Goal: Information Seeking & Learning: Find specific fact

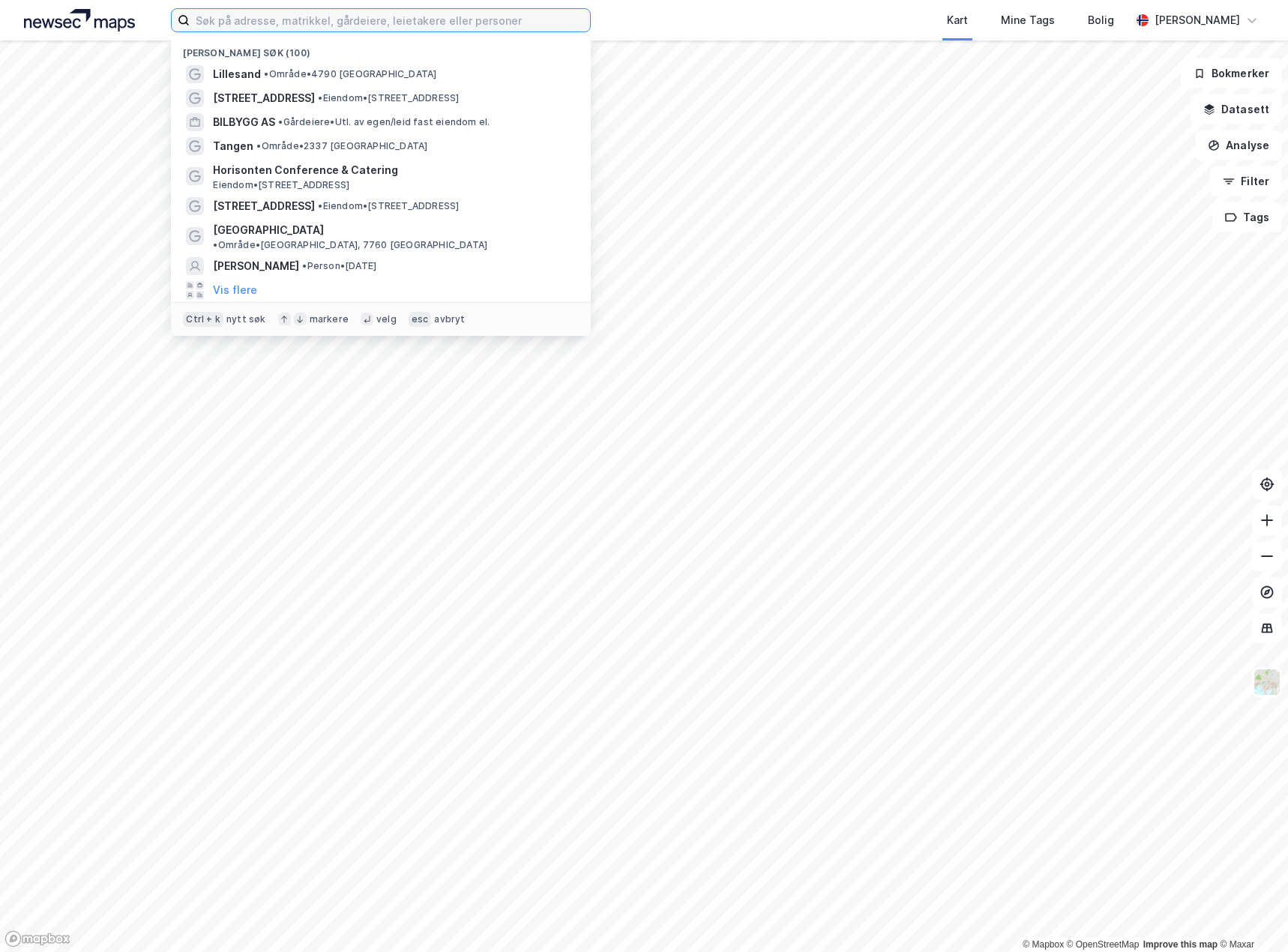
click at [477, 22] on input at bounding box center [390, 21] width 400 height 22
paste input "[PERSON_NAME]"
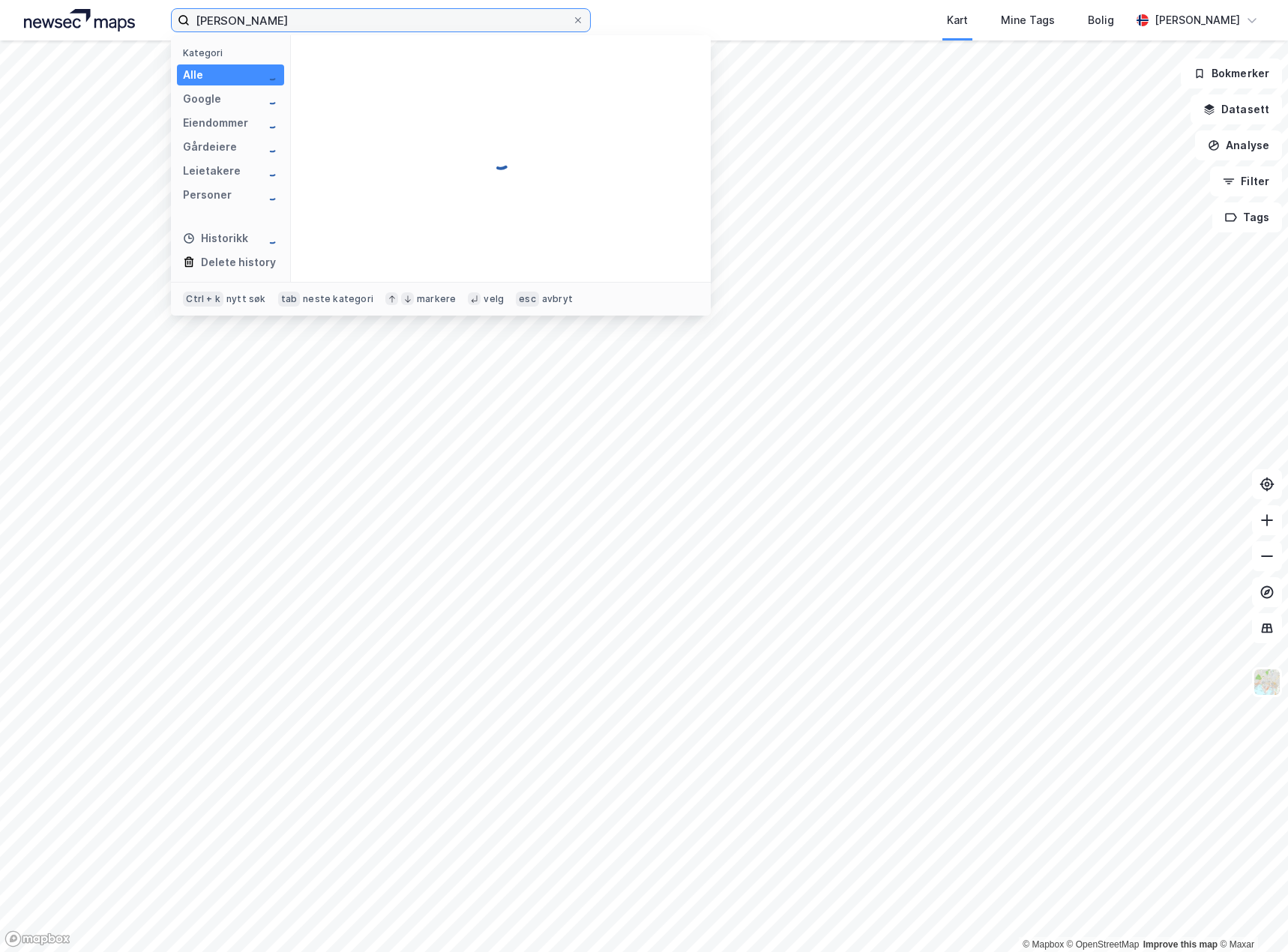
type input "[PERSON_NAME]"
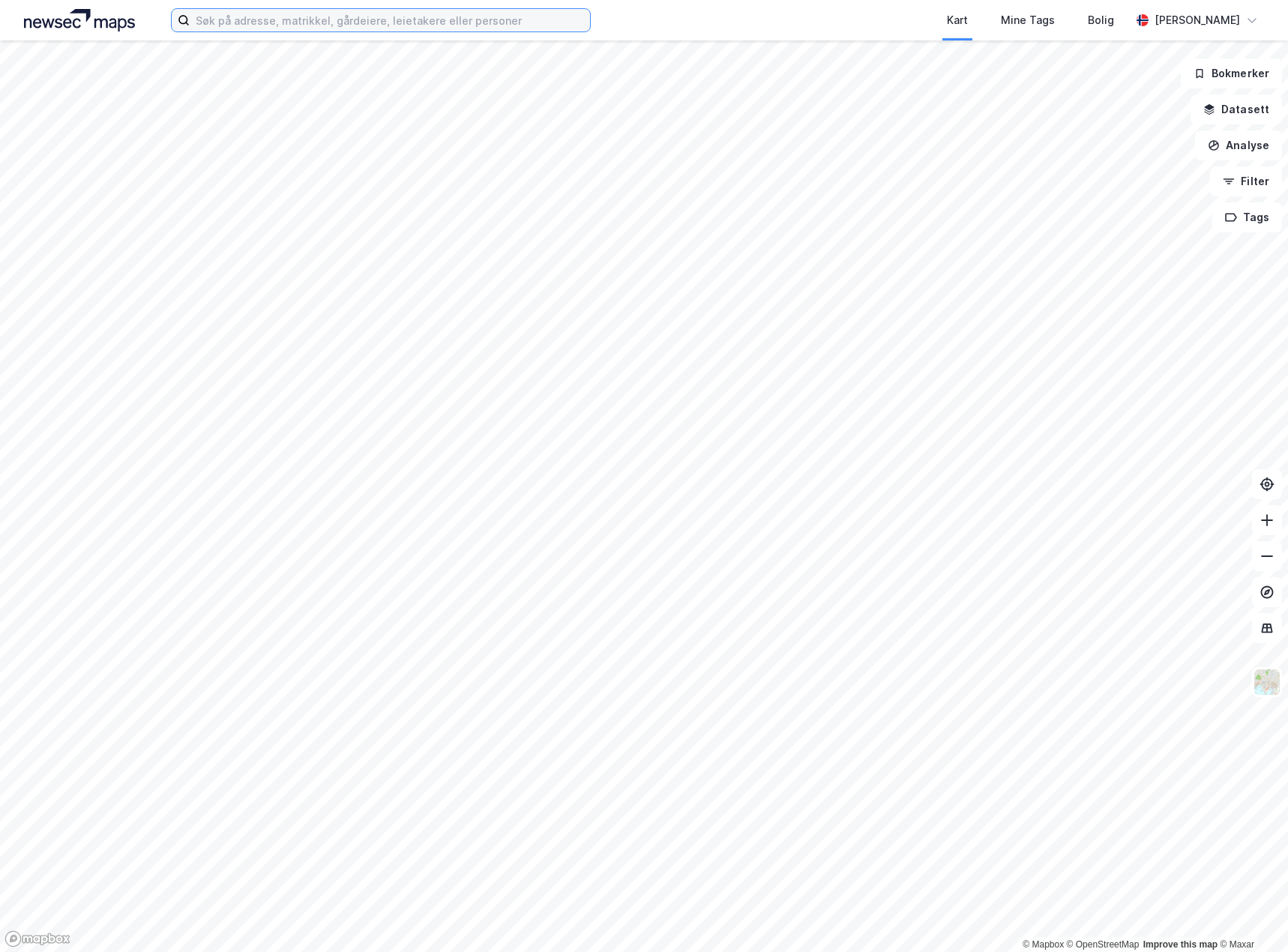
click at [270, 21] on input at bounding box center [390, 21] width 400 height 22
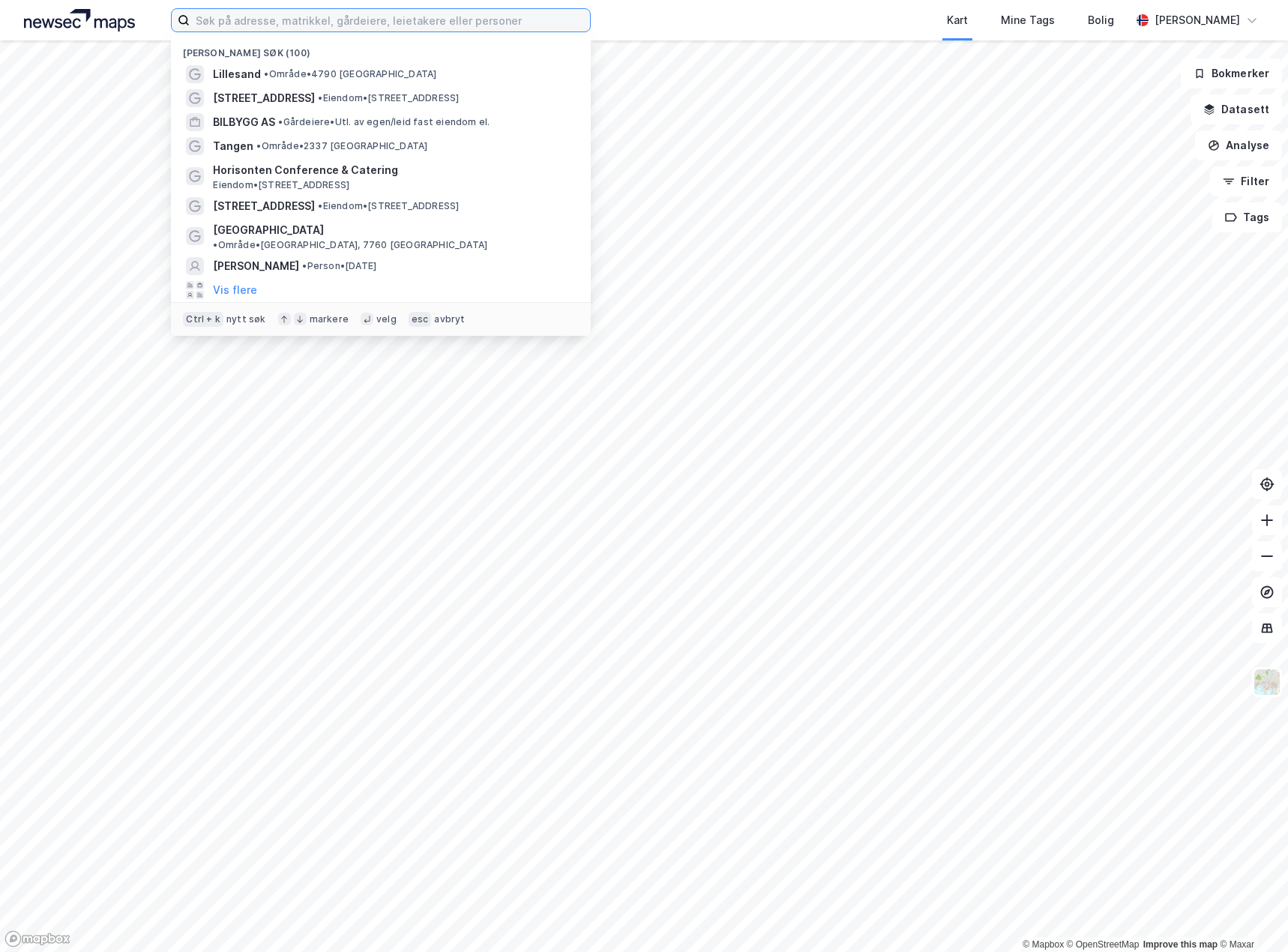
paste input "[PERSON_NAME]"
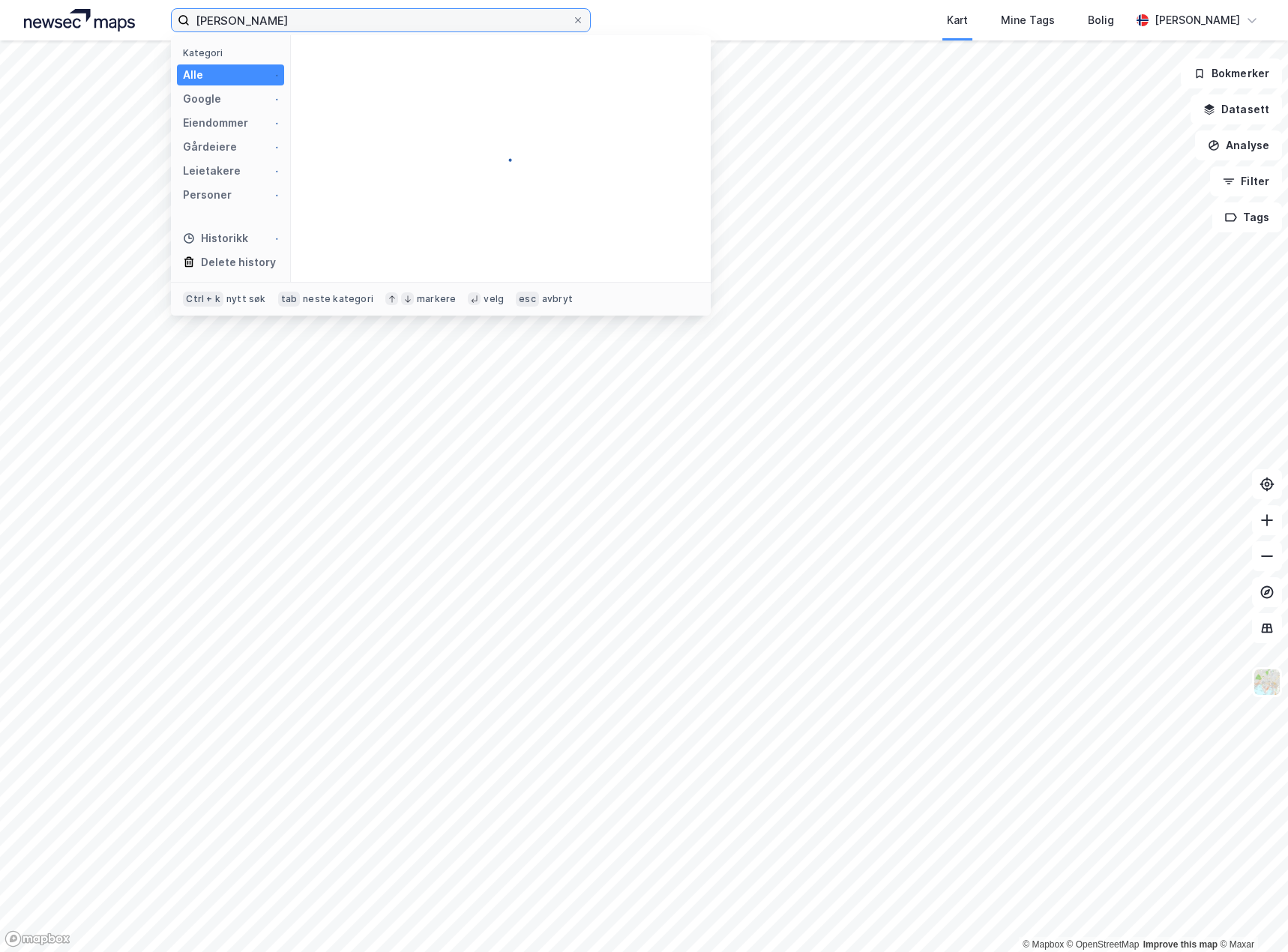
type input "[PERSON_NAME]"
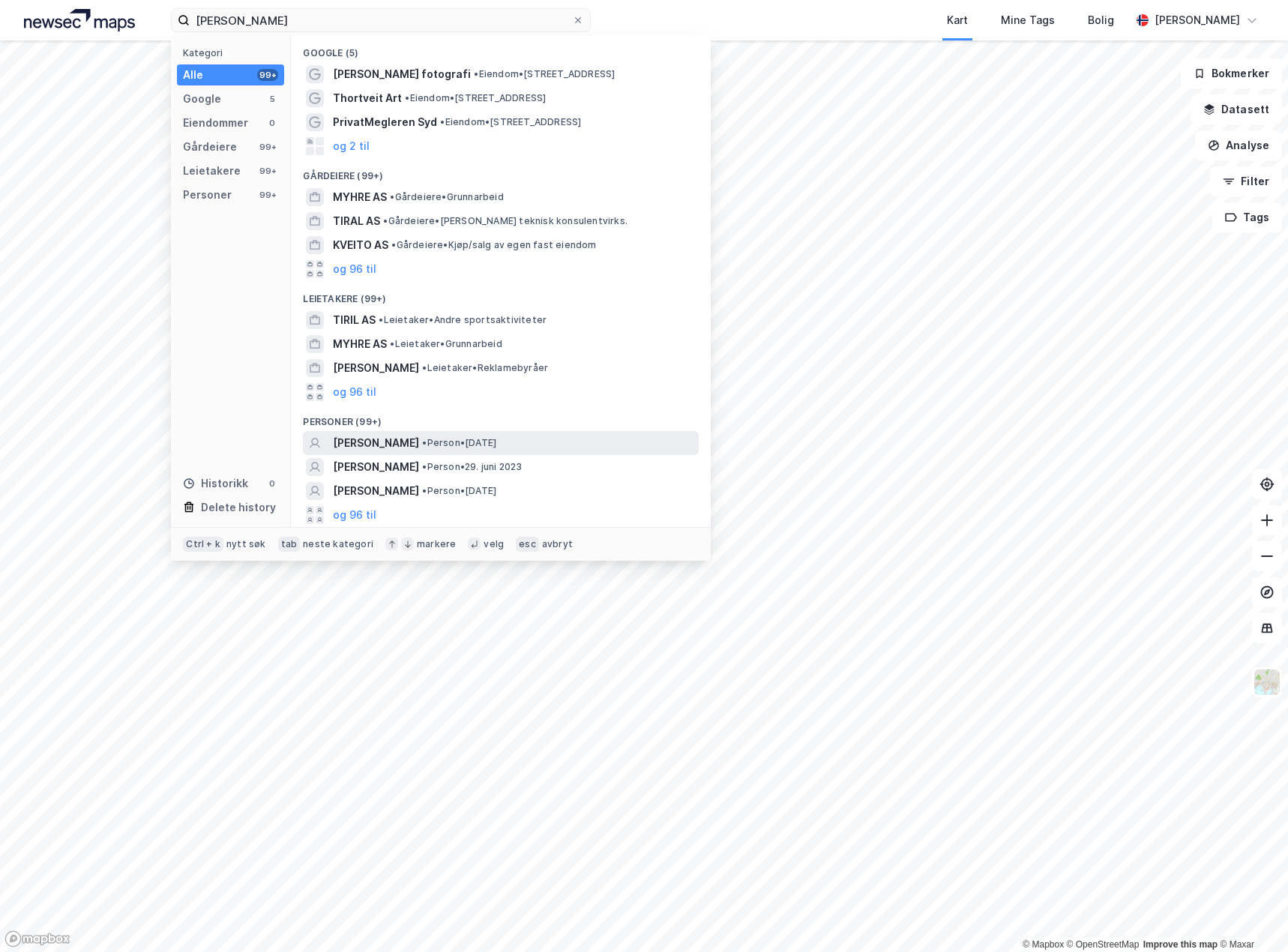
click at [378, 442] on span "TIRIL TVEITO MYHRE" at bounding box center [375, 443] width 86 height 18
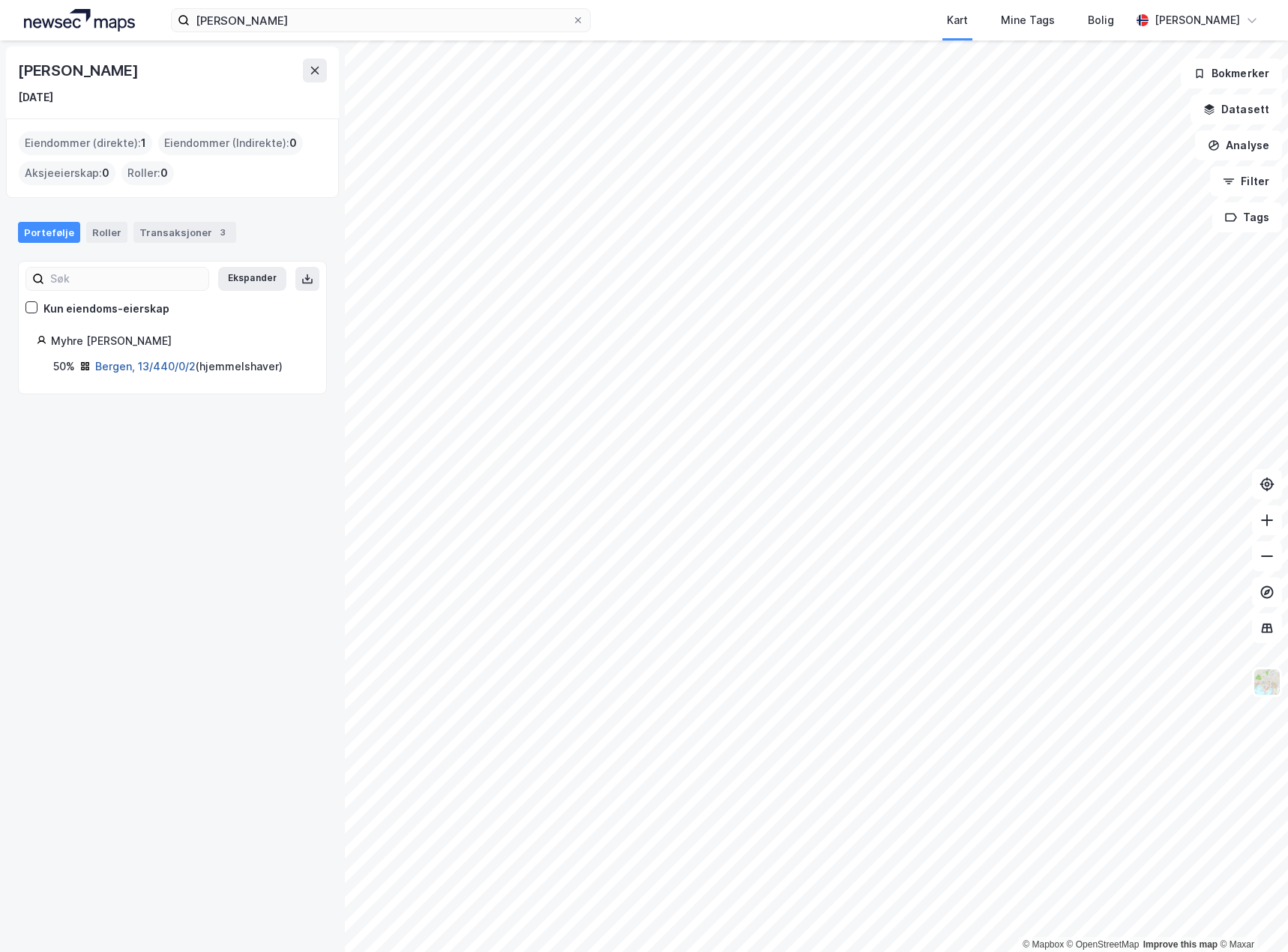
click at [162, 365] on link "Bergen, 13/440/0/2" at bounding box center [145, 366] width 101 height 13
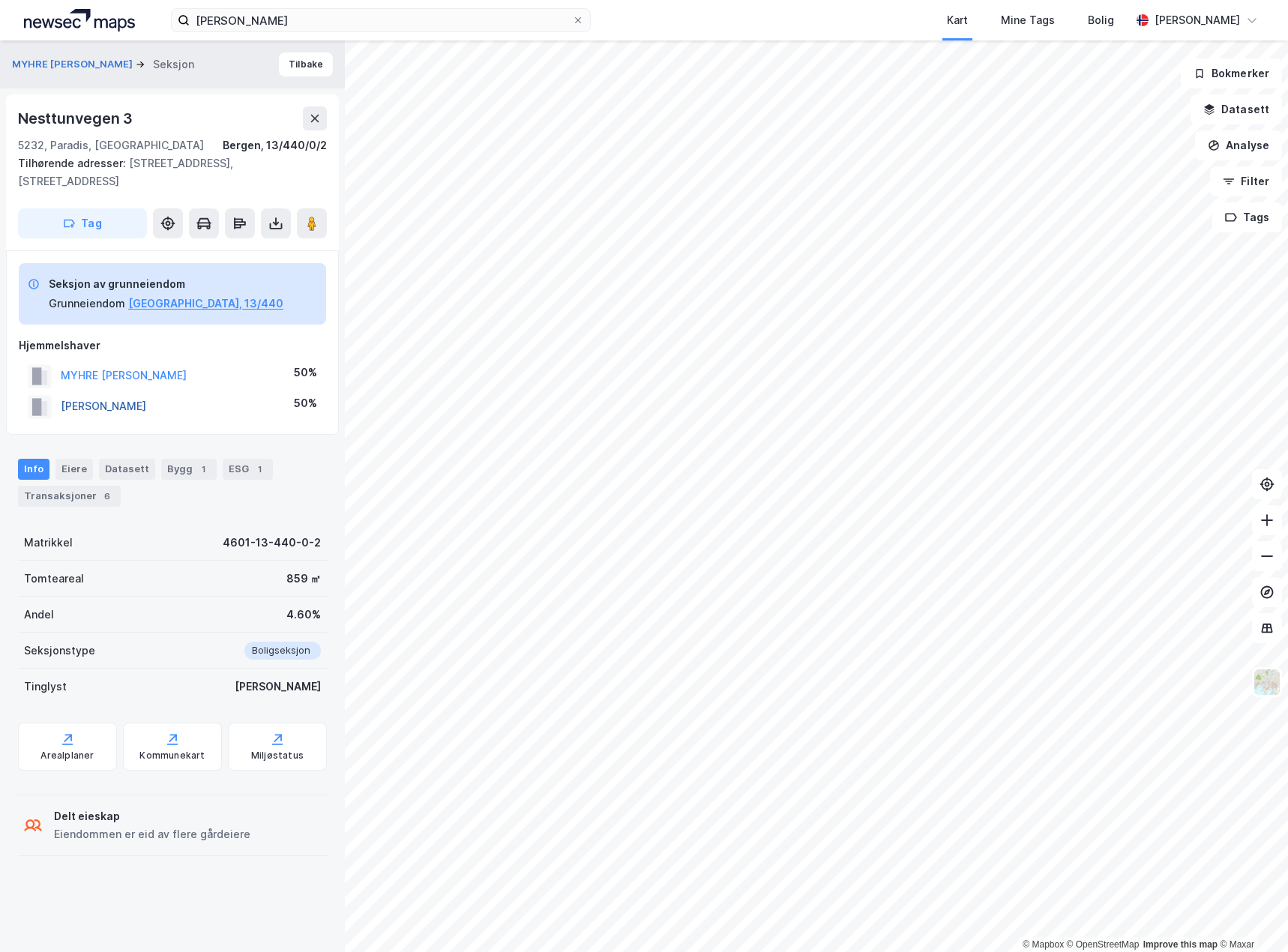
click at [0, 0] on button "DALSEIDE DANIEL JUNG" at bounding box center [0, 0] width 0 height 0
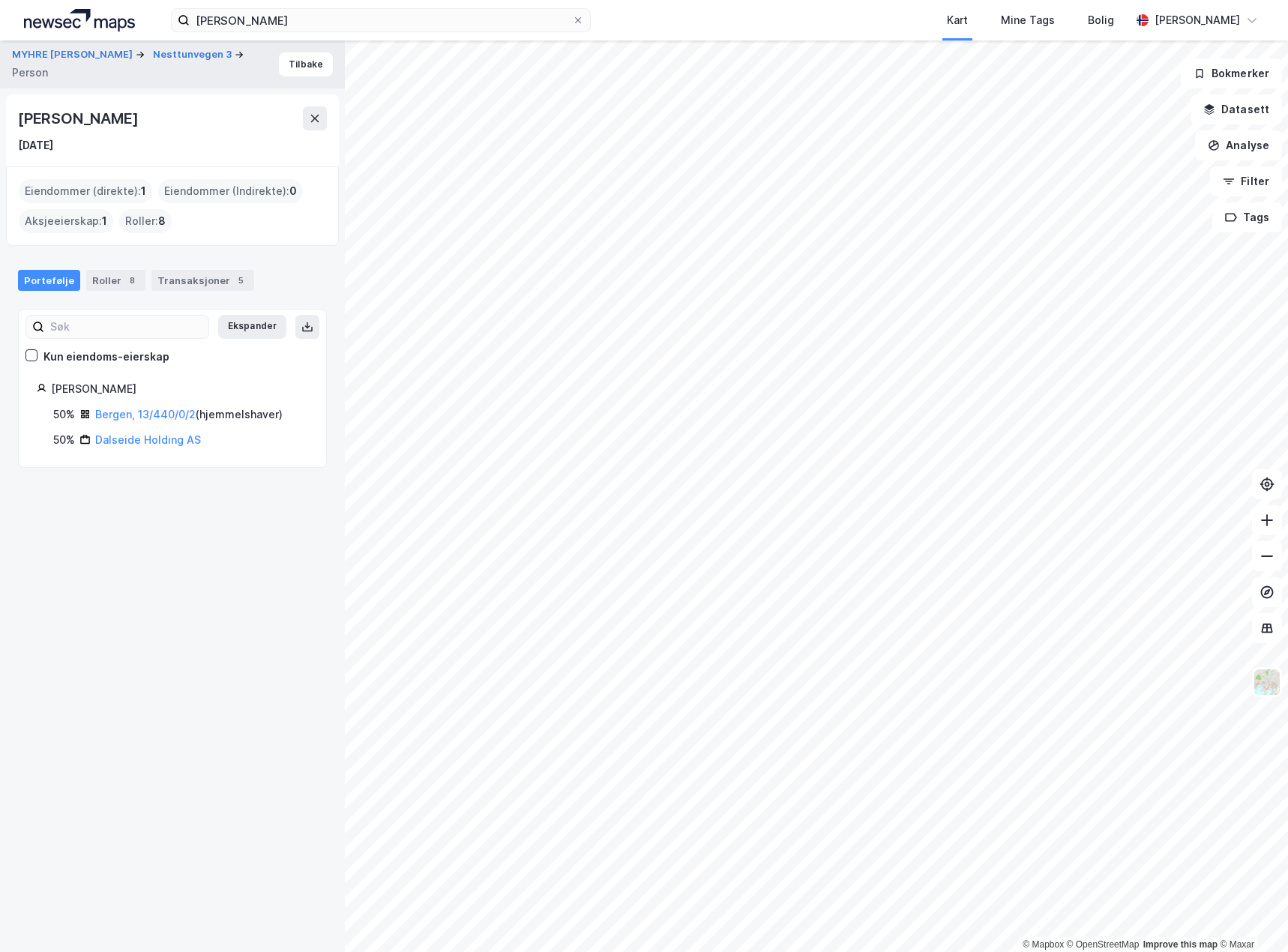
drag, startPoint x: 179, startPoint y: 119, endPoint x: 21, endPoint y: 122, distance: 158.0
click at [21, 122] on div "Daniel Jung Dalseide" at bounding box center [172, 119] width 309 height 24
copy div "Daniel Jung Dalseide"
